Goal: Information Seeking & Learning: Learn about a topic

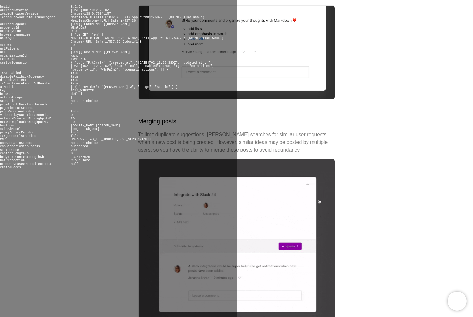
scroll to position [336, 0]
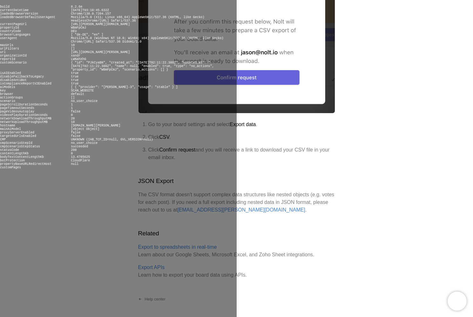
scroll to position [269, 0]
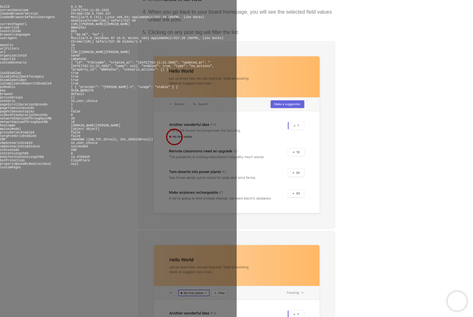
scroll to position [403, 0]
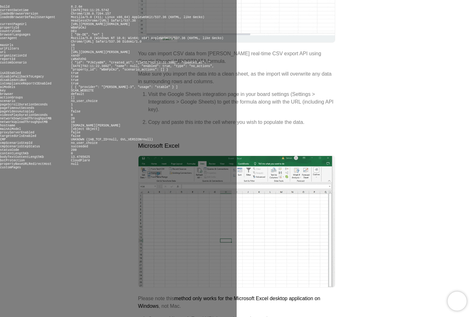
scroll to position [430, 0]
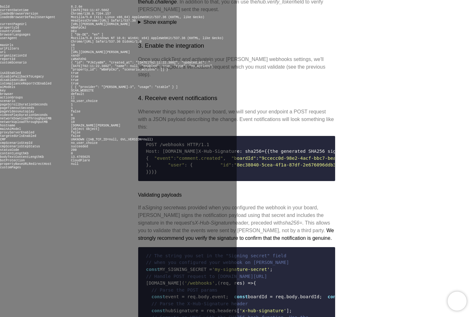
scroll to position [518, 0]
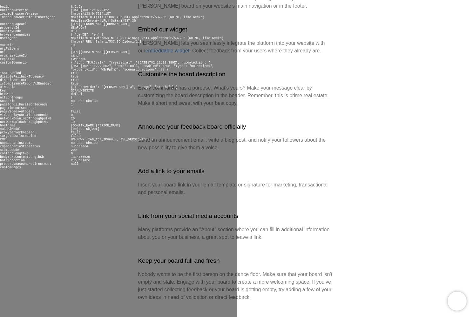
scroll to position [276, 0]
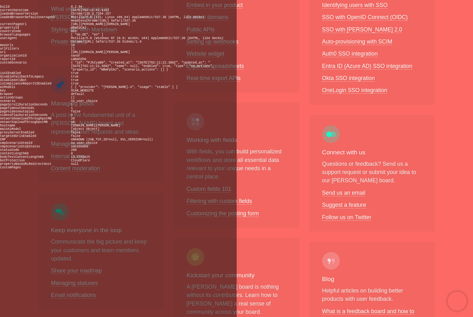
scroll to position [232, 0]
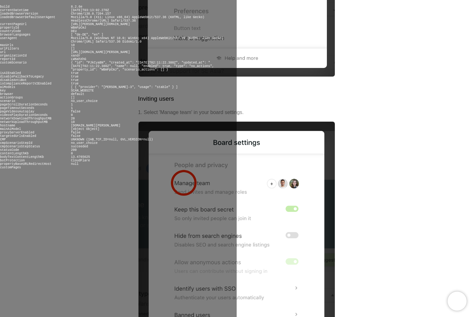
scroll to position [430, 0]
